Goal: Find specific page/section: Find specific page/section

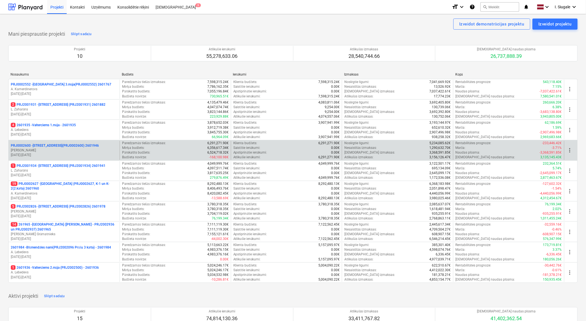
click at [64, 150] on p "[PERSON_NAME]" at bounding box center [64, 150] width 107 height 5
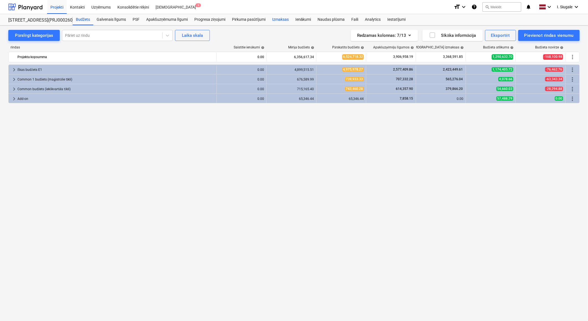
click at [286, 18] on div "Izmaksas" at bounding box center [280, 19] width 23 height 11
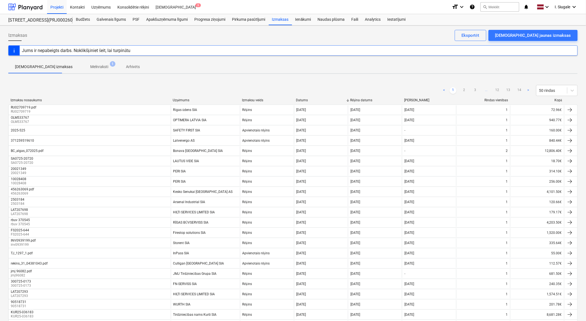
click at [558, 100] on div "Kopā" at bounding box center [538, 100] width 50 height 4
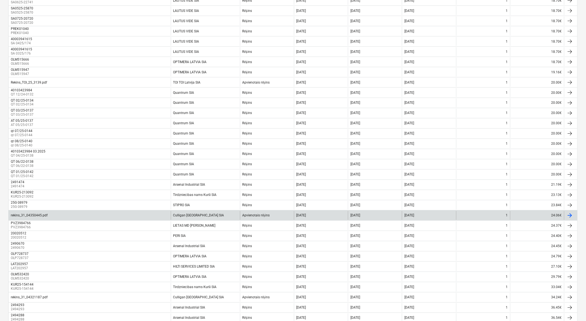
scroll to position [328, 0]
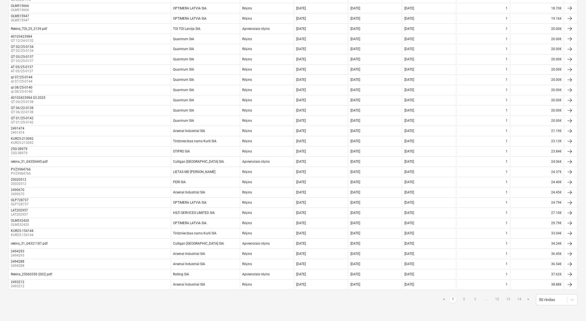
click at [475, 299] on link "3" at bounding box center [475, 300] width 7 height 7
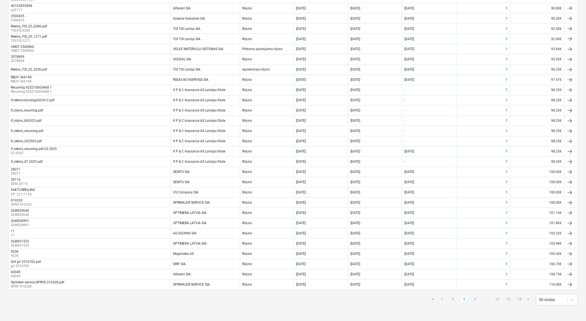
click at [477, 298] on link "4" at bounding box center [475, 300] width 7 height 7
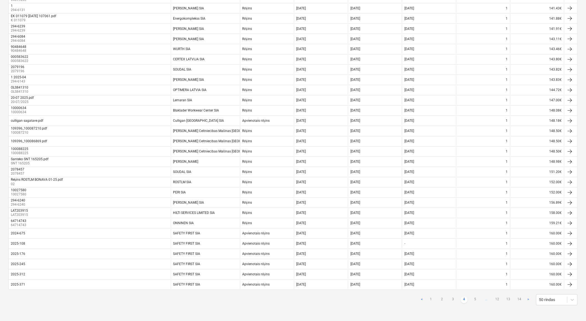
click at [477, 298] on link "5" at bounding box center [475, 300] width 7 height 7
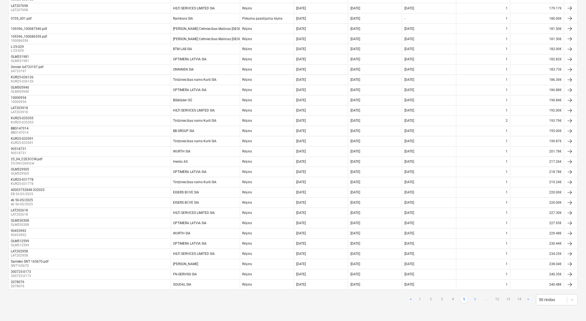
click at [475, 300] on link "6" at bounding box center [475, 300] width 7 height 7
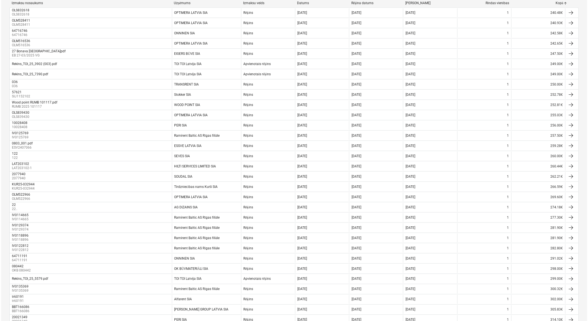
scroll to position [0, 0]
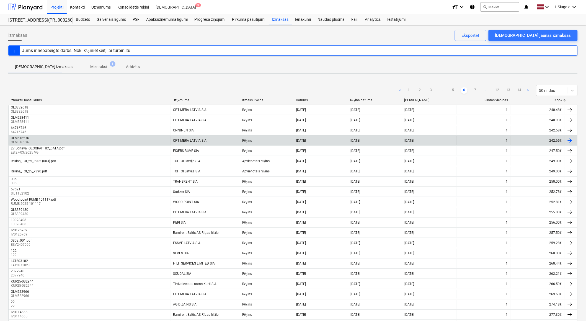
click at [222, 138] on div "OPTIMERA LATVIA SIA" at bounding box center [205, 140] width 69 height 9
